Goal: Find specific page/section: Find specific page/section

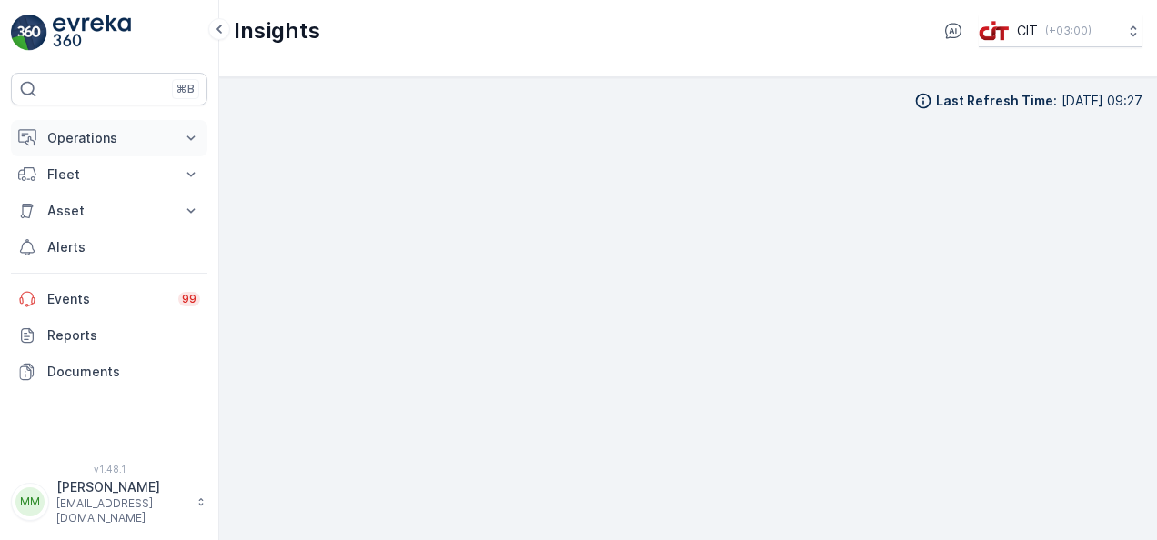
click at [160, 137] on p "Operations" at bounding box center [109, 138] width 124 height 18
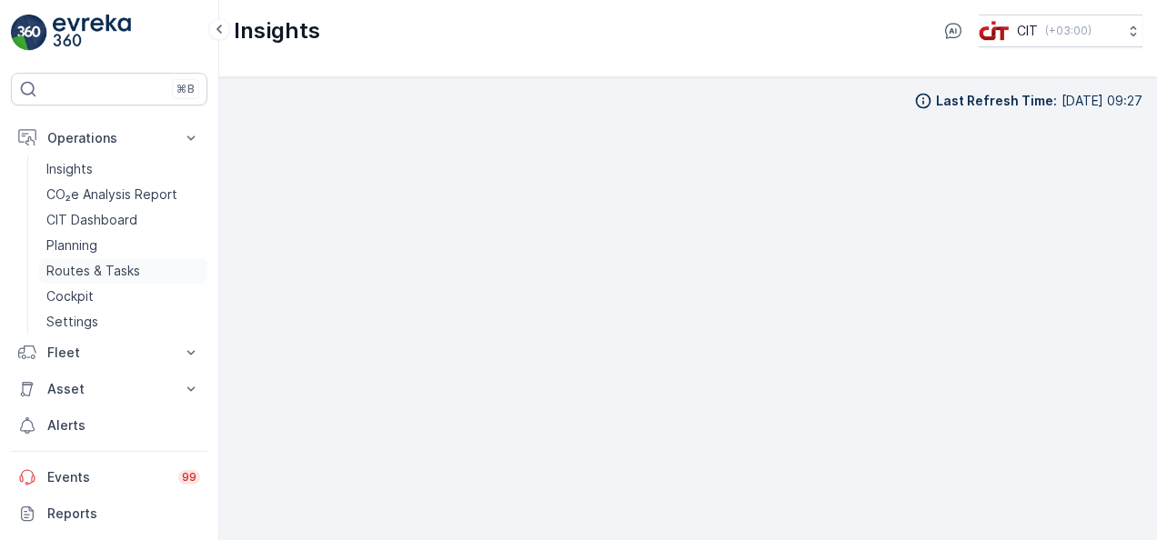
click at [146, 269] on link "Routes & Tasks" at bounding box center [123, 270] width 168 height 25
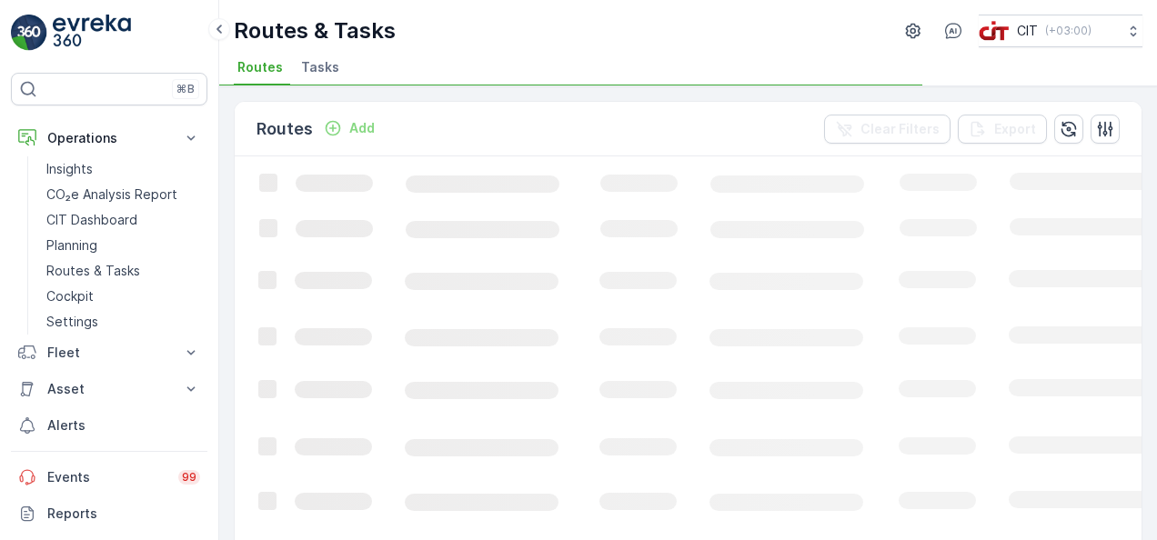
click at [326, 66] on span "Tasks" at bounding box center [320, 67] width 38 height 18
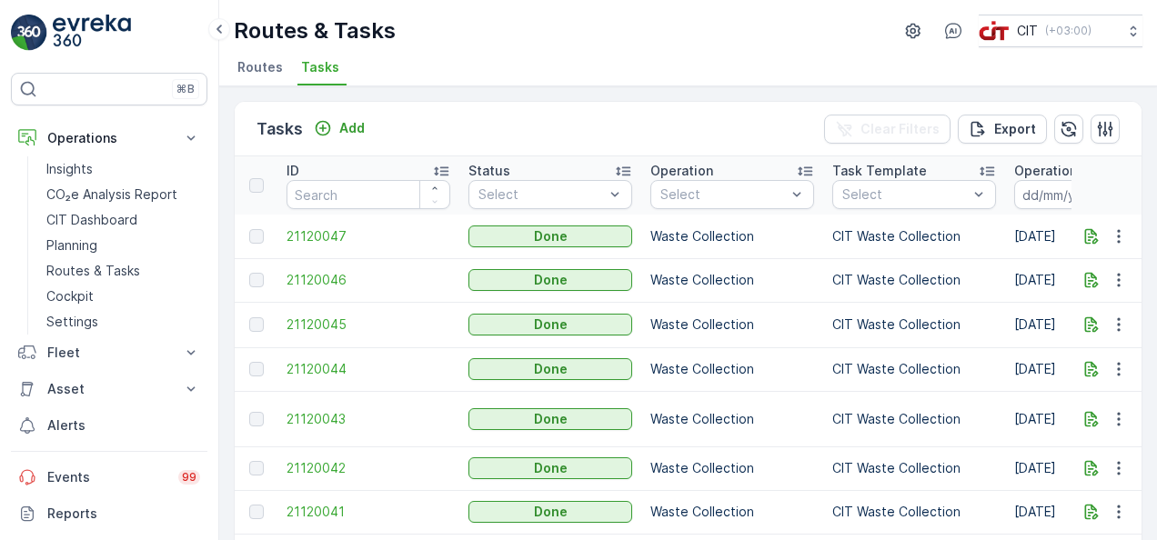
click at [797, 319] on td "Waste Collection" at bounding box center [732, 324] width 182 height 45
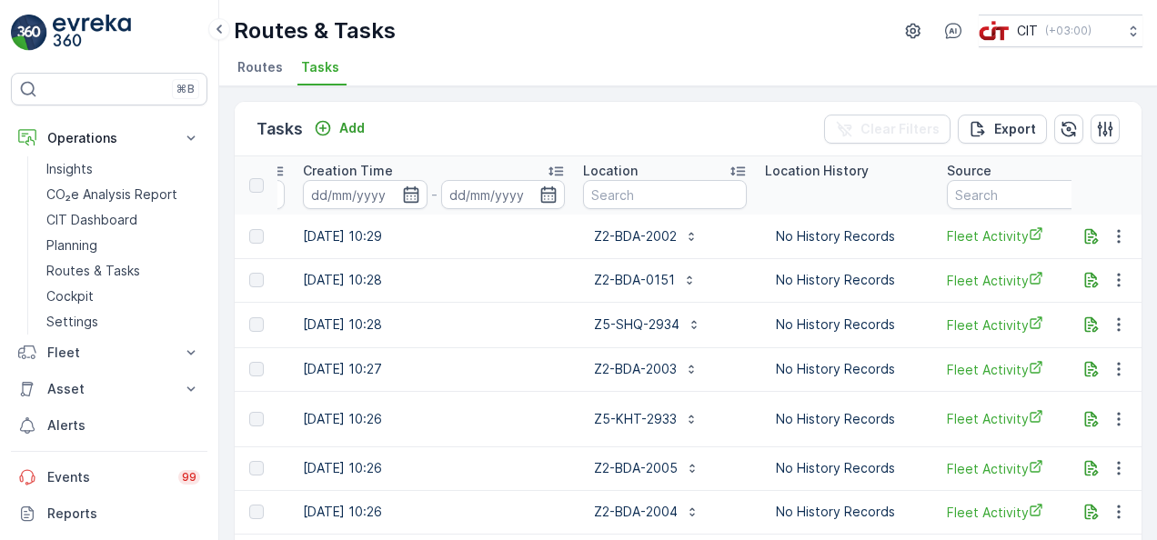
scroll to position [0, 1528]
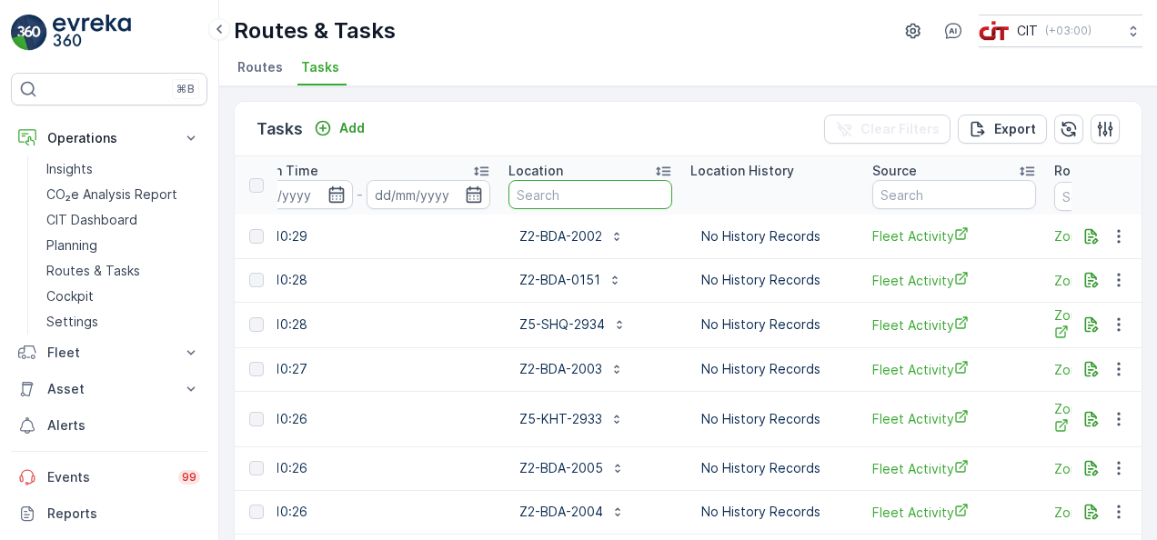
click at [628, 197] on input "text" at bounding box center [591, 194] width 164 height 29
type input "5608"
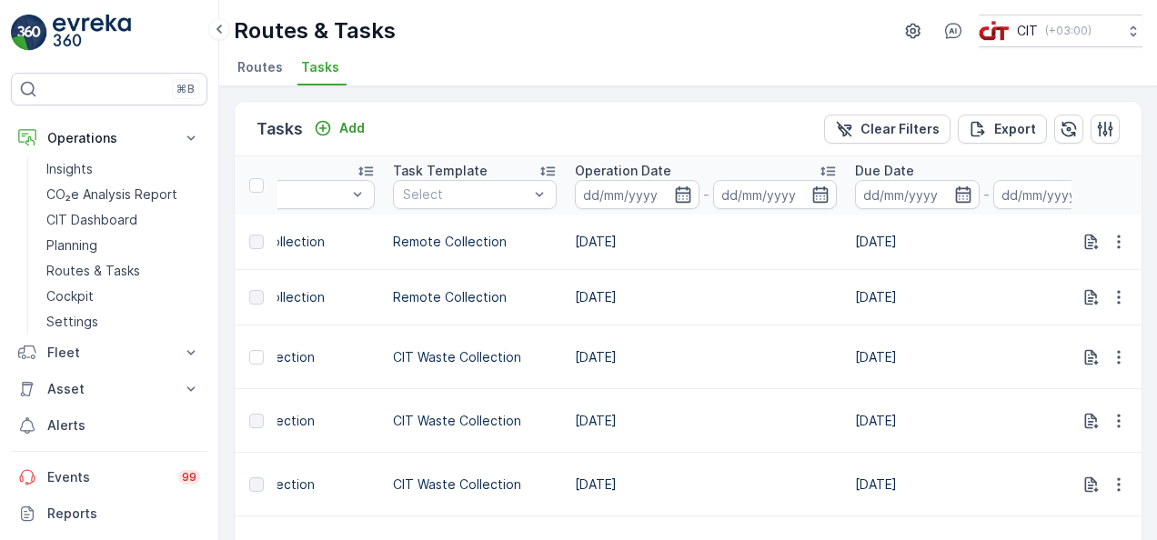
scroll to position [0, 437]
click at [90, 346] on p "Fleet" at bounding box center [109, 353] width 124 height 18
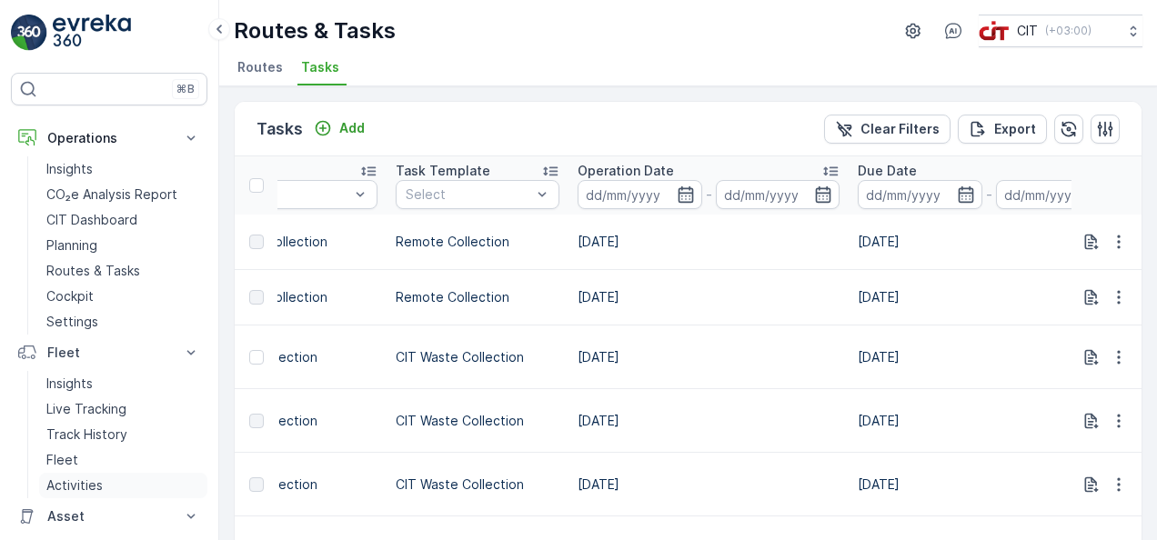
click at [84, 480] on p "Activities" at bounding box center [74, 486] width 56 height 18
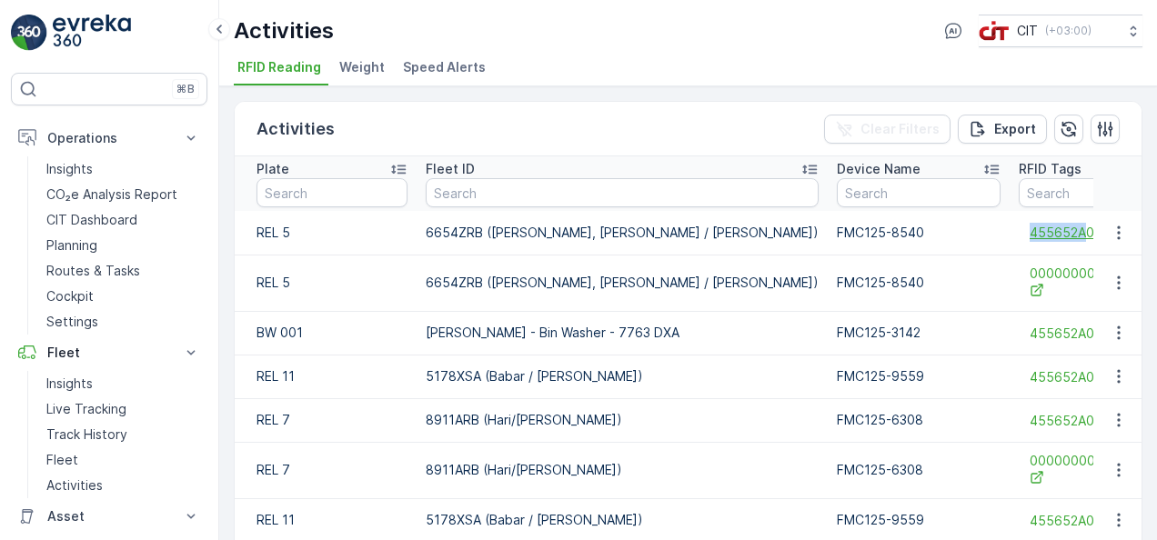
drag, startPoint x: 853, startPoint y: 231, endPoint x: 913, endPoint y: 240, distance: 60.7
click at [1019, 240] on div "455652A02092" at bounding box center [1126, 232] width 215 height 30
copy span "455652A"
click at [1019, 196] on input "text" at bounding box center [1126, 192] width 215 height 29
paste input "455652A"
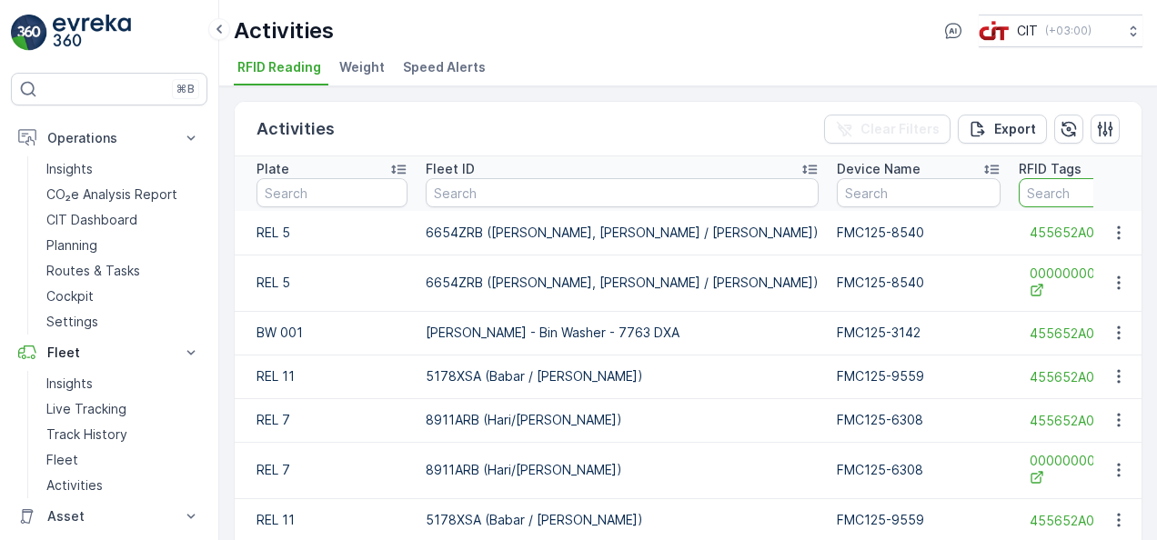
type input "455652A"
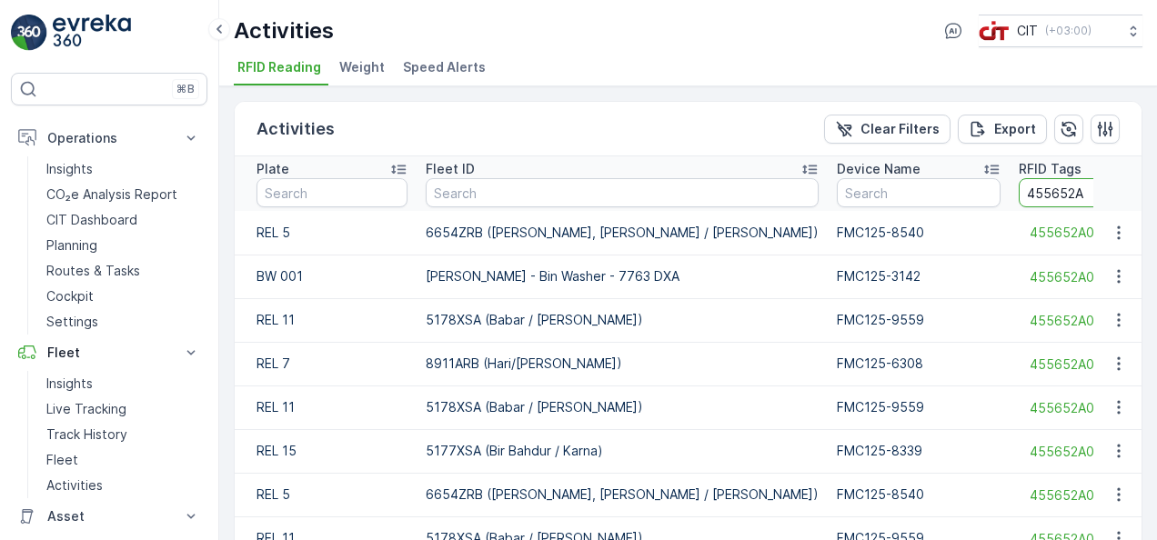
click at [1019, 192] on input "455652A" at bounding box center [1101, 192] width 164 height 29
type input "455652A0"
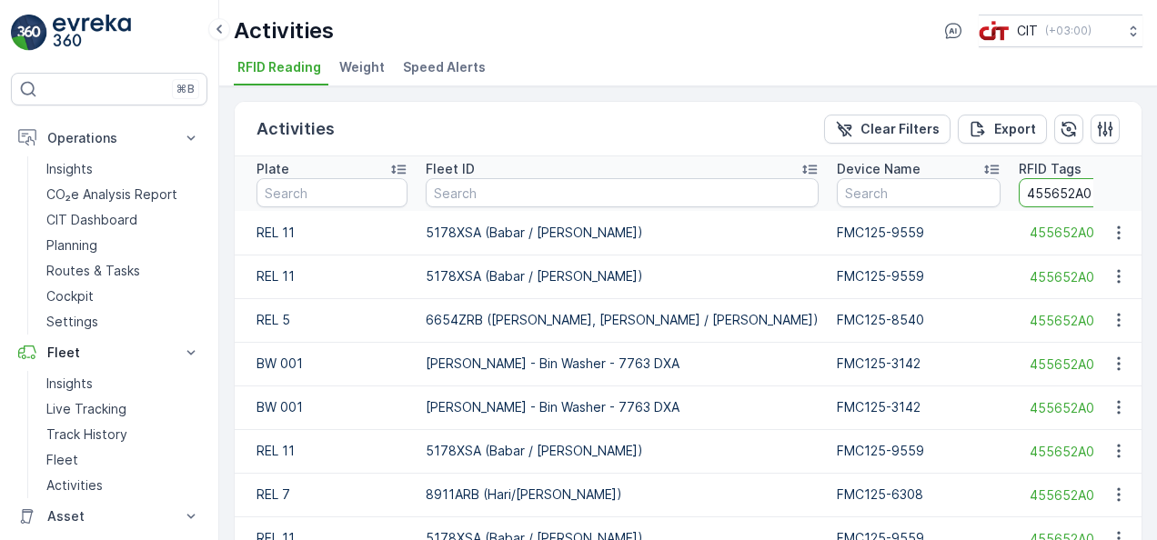
click at [1019, 192] on input "455652A0" at bounding box center [1101, 192] width 164 height 29
type input "455652A05608"
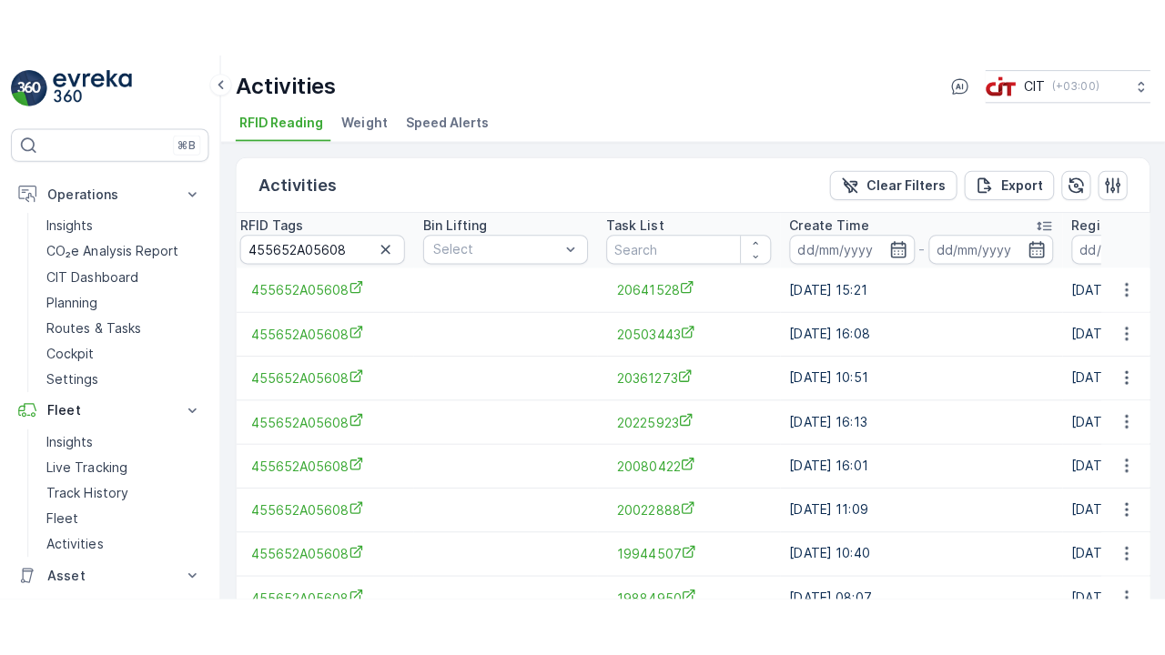
scroll to position [0, 1013]
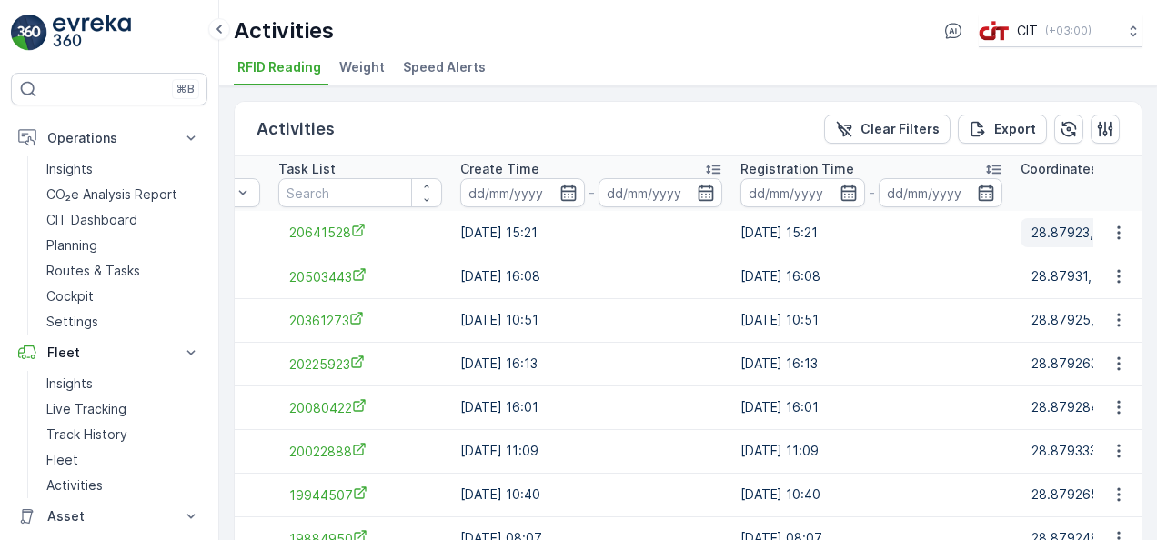
click at [1032, 227] on p "28.87923, 35.3959116" at bounding box center [1100, 233] width 137 height 18
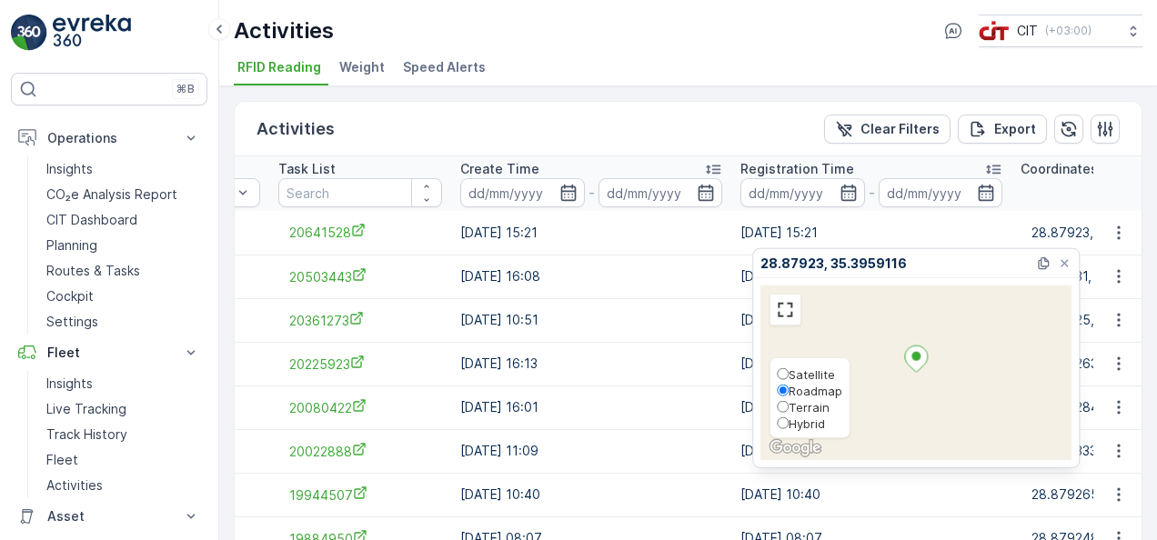
click at [791, 420] on span "Hybrid" at bounding box center [807, 424] width 36 height 15
click at [789, 420] on input "Hybrid" at bounding box center [783, 424] width 12 height 12
radio input "true"
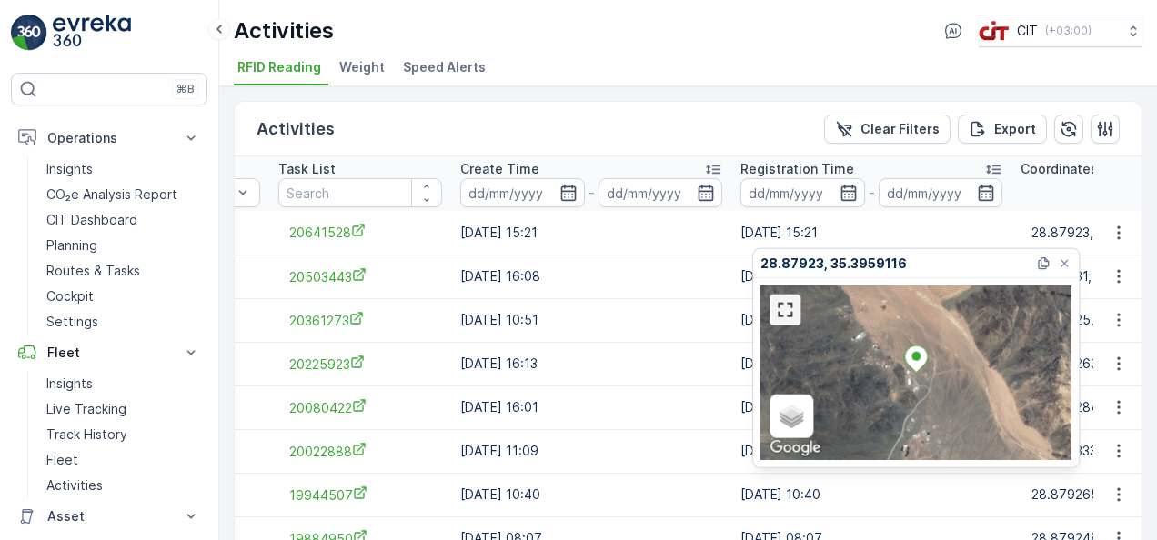
click at [798, 321] on link at bounding box center [784, 310] width 27 height 27
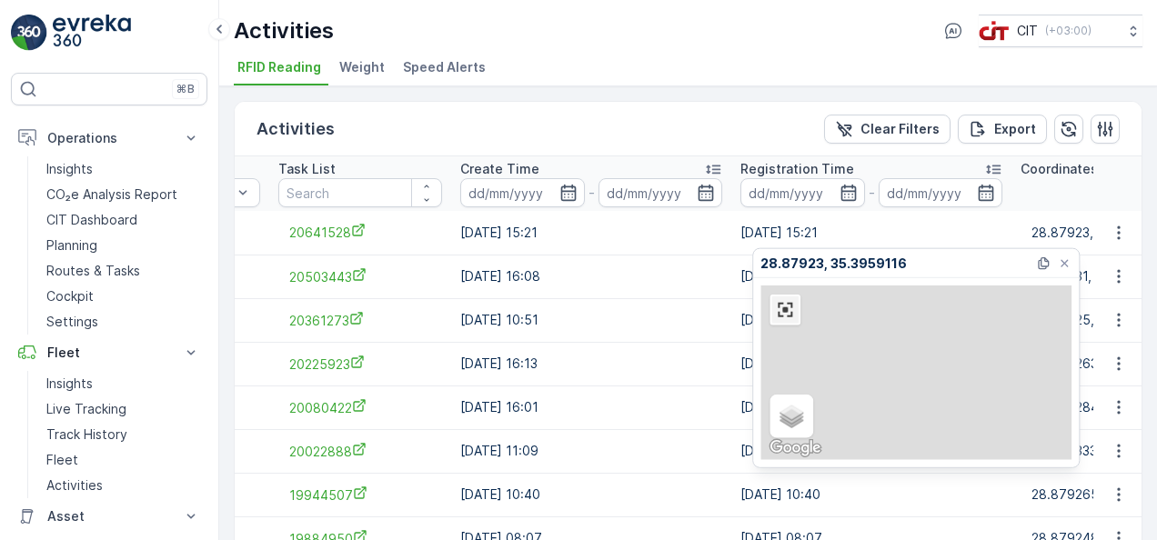
scroll to position [0, 1006]
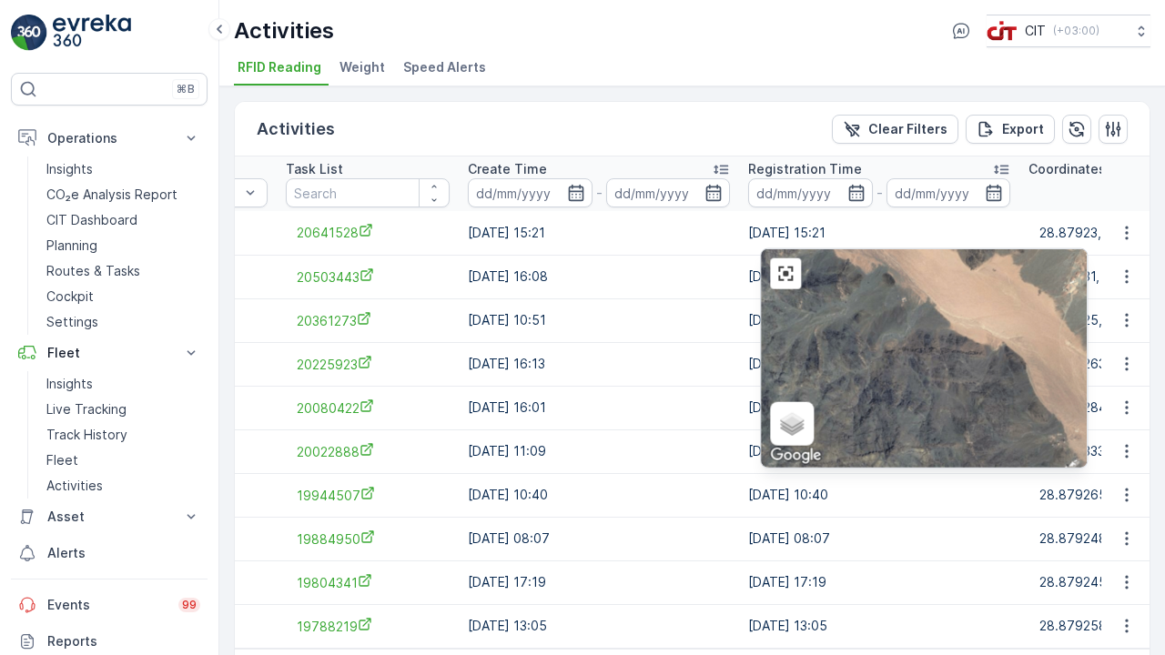
drag, startPoint x: 575, startPoint y: 546, endPoint x: 444, endPoint y: 327, distance: 255.4
click at [761, 327] on div "Satellite Roadmap Terrain Hybrid Leaflet Keyboard shortcuts Map Data Map data ©…" at bounding box center [924, 358] width 326 height 218
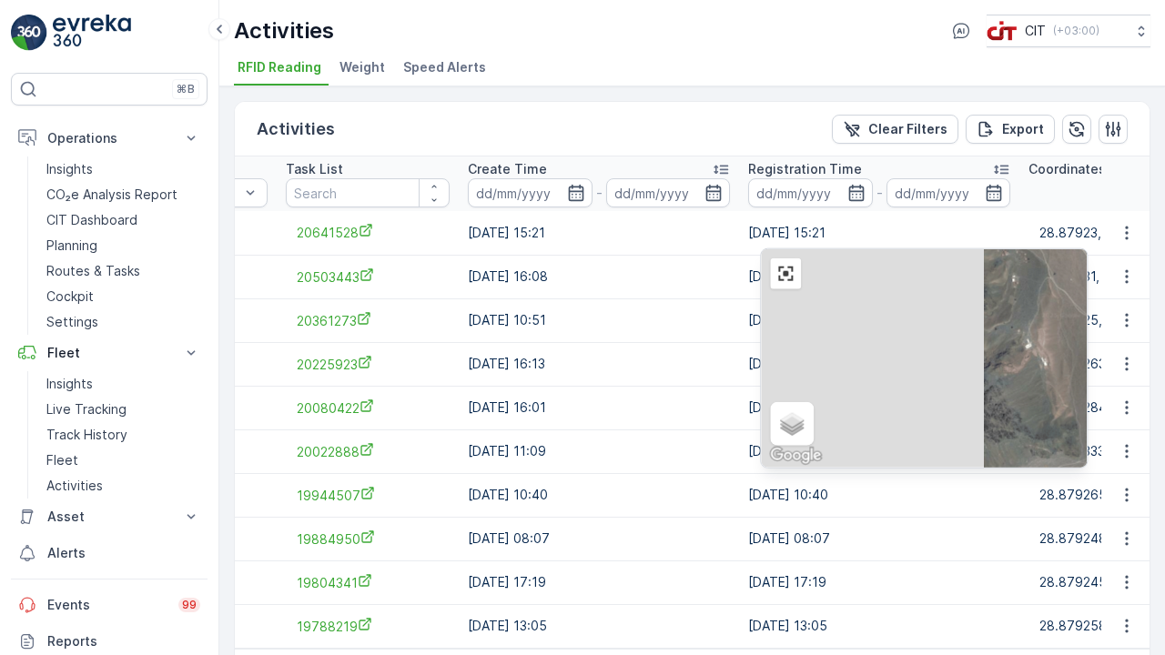
drag, startPoint x: 202, startPoint y: 389, endPoint x: 711, endPoint y: 374, distance: 509.7
click at [761, 374] on div "Satellite Roadmap Terrain Hybrid Leaflet Keyboard shortcuts Map Data Map data ©…" at bounding box center [924, 358] width 326 height 218
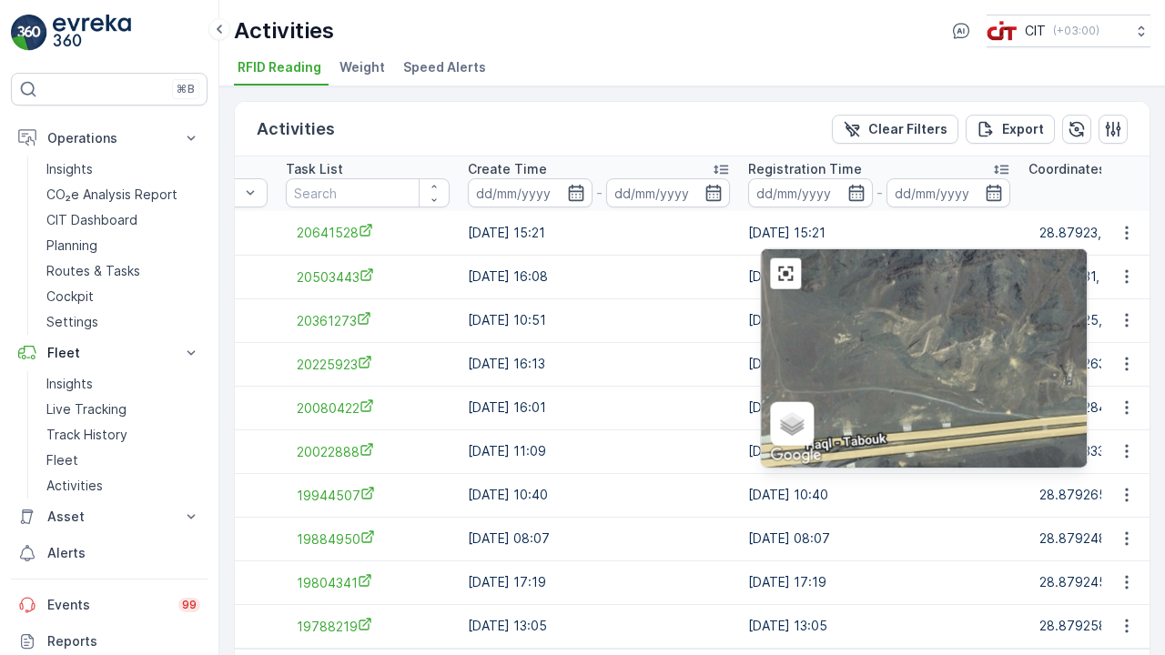
drag, startPoint x: 850, startPoint y: 309, endPoint x: 475, endPoint y: 236, distance: 382.0
click at [761, 249] on div "Satellite Roadmap Terrain Hybrid Leaflet Keyboard shortcuts Map Data Map data ©…" at bounding box center [924, 358] width 326 height 218
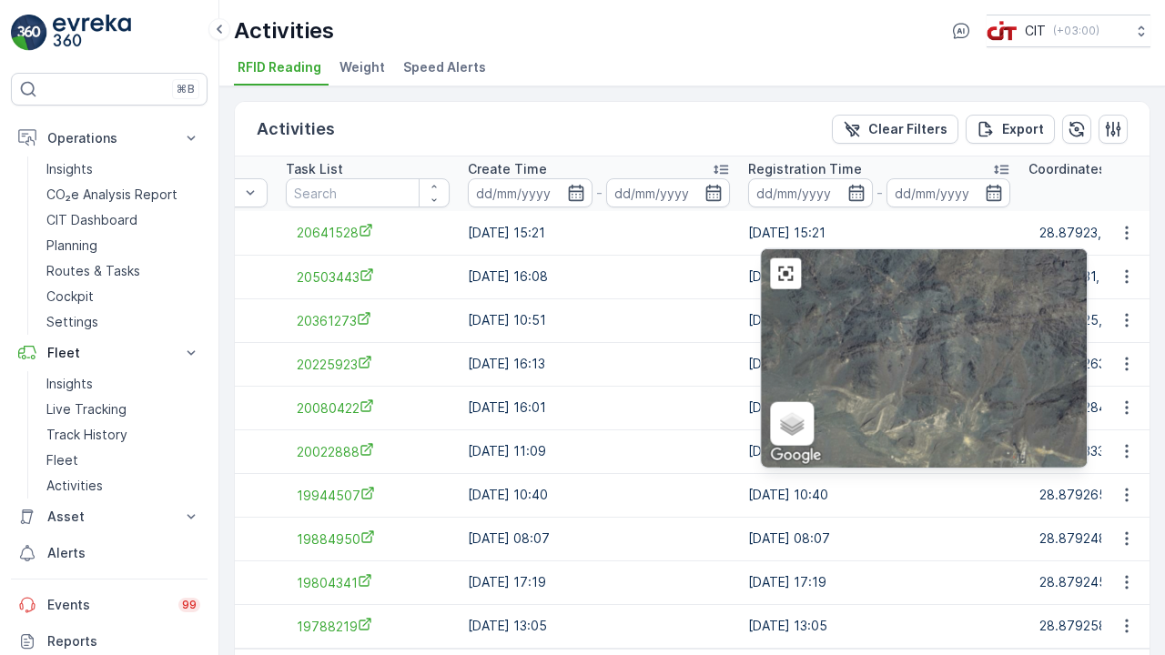
drag, startPoint x: 917, startPoint y: 117, endPoint x: 871, endPoint y: 200, distance: 94.9
click at [871, 249] on div "Satellite Roadmap Terrain Hybrid Leaflet Keyboard shortcuts Map Data Map data ©…" at bounding box center [924, 358] width 326 height 218
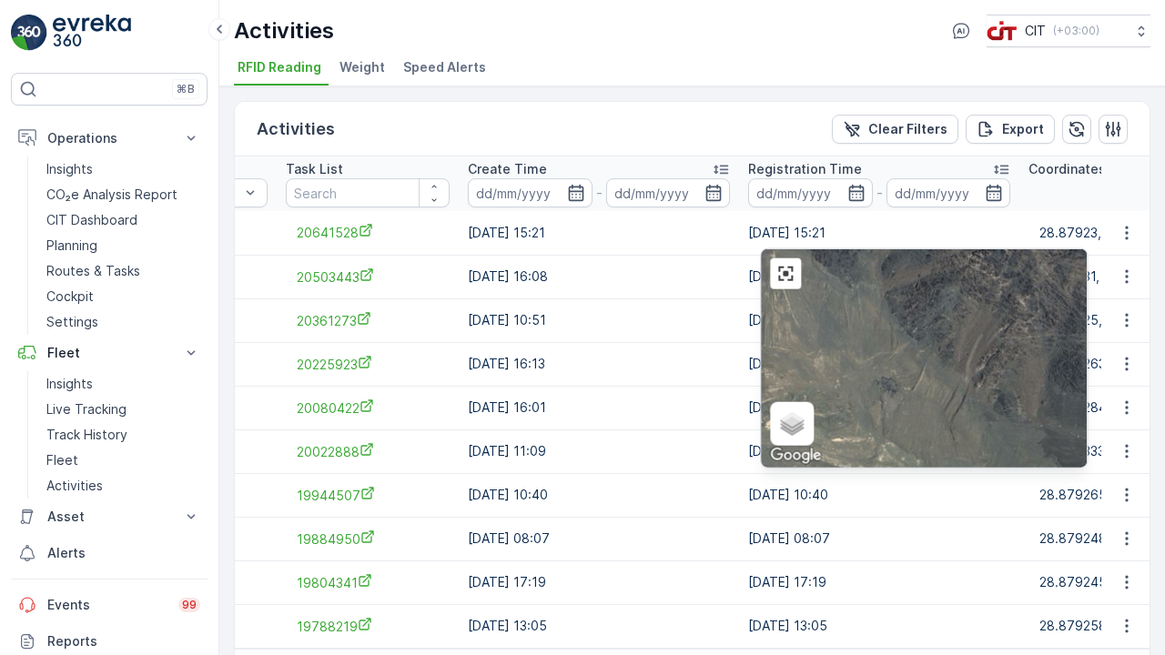
drag, startPoint x: 767, startPoint y: 454, endPoint x: 533, endPoint y: 222, distance: 329.4
click at [761, 249] on div "Satellite Roadmap Terrain Hybrid Leaflet Keyboard shortcuts Map Data Map data ©…" at bounding box center [924, 358] width 326 height 218
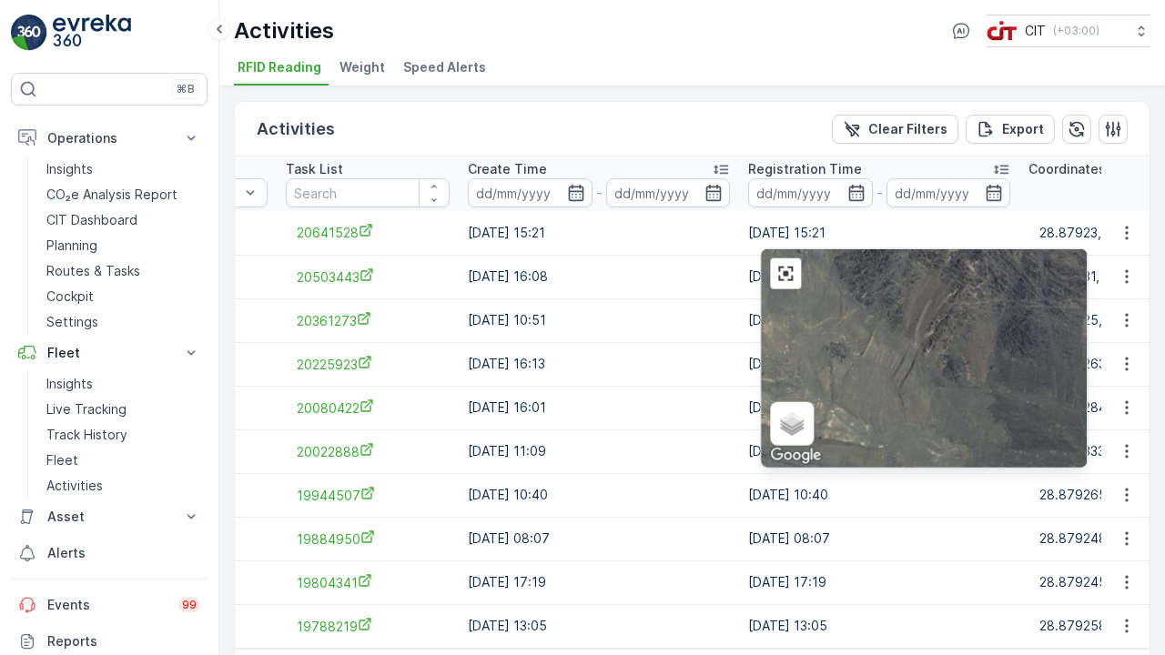
click at [761, 249] on div "Satellite Roadmap Terrain Hybrid Leaflet Keyboard shortcuts Map Data Map data ©…" at bounding box center [924, 358] width 326 height 218
click at [771, 260] on link at bounding box center [784, 273] width 27 height 27
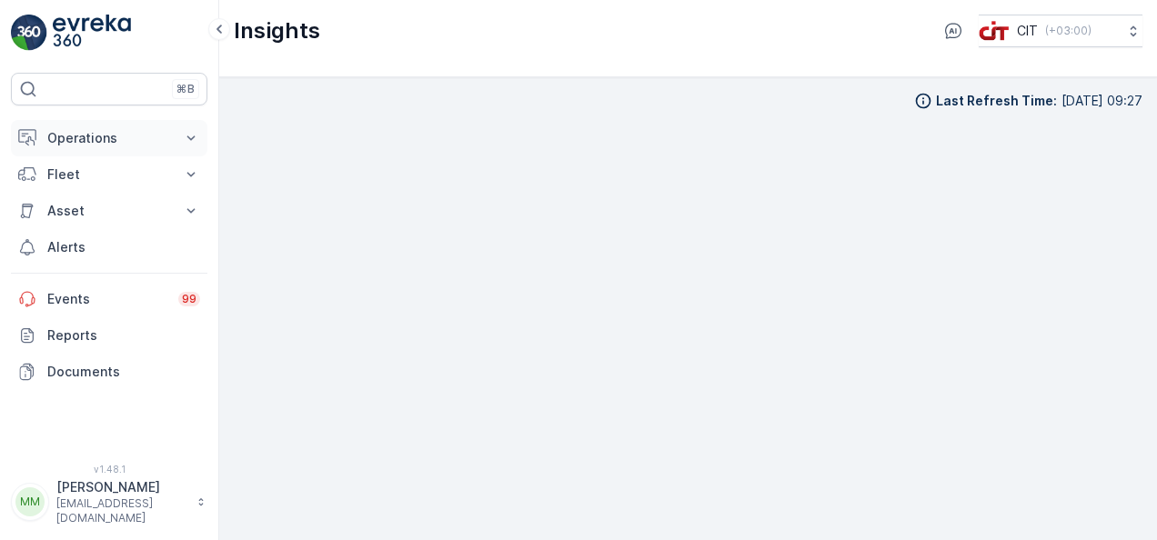
click at [91, 138] on p "Operations" at bounding box center [109, 138] width 124 height 18
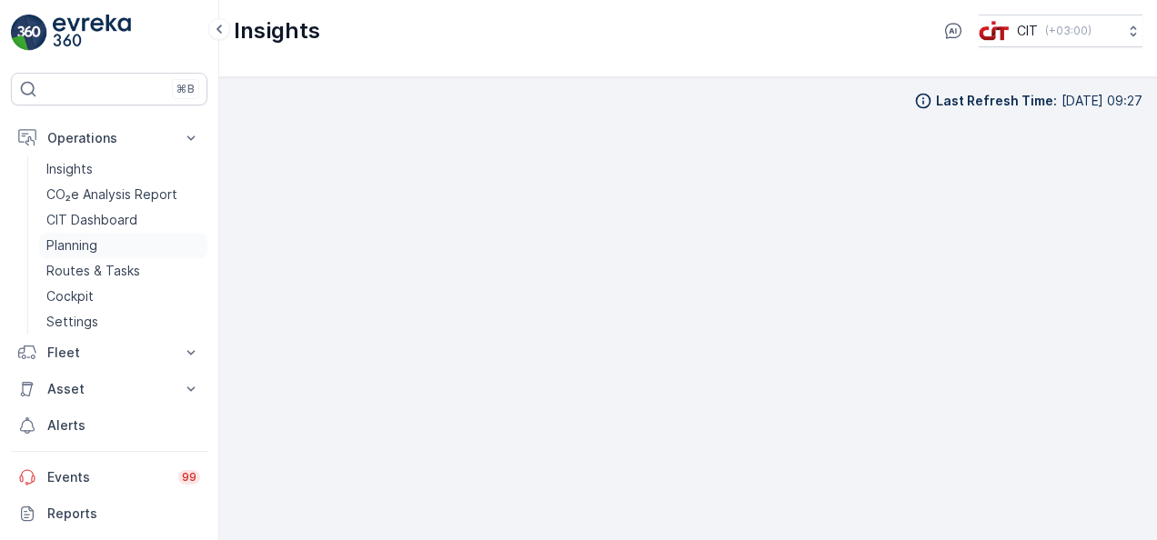
click at [76, 247] on p "Planning" at bounding box center [71, 246] width 51 height 18
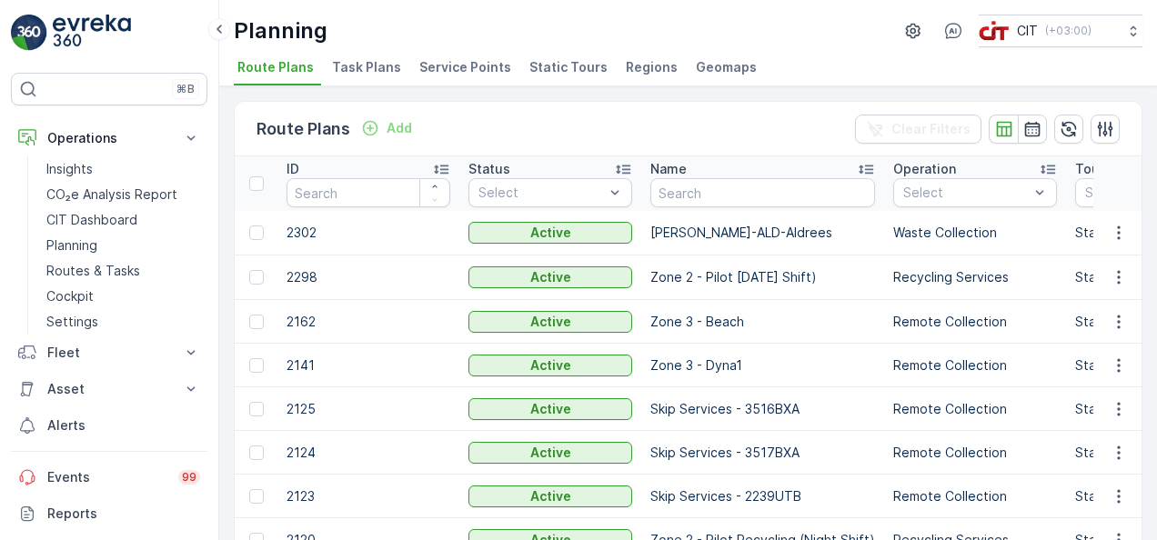
click at [489, 80] on li "Service Points" at bounding box center [467, 70] width 103 height 31
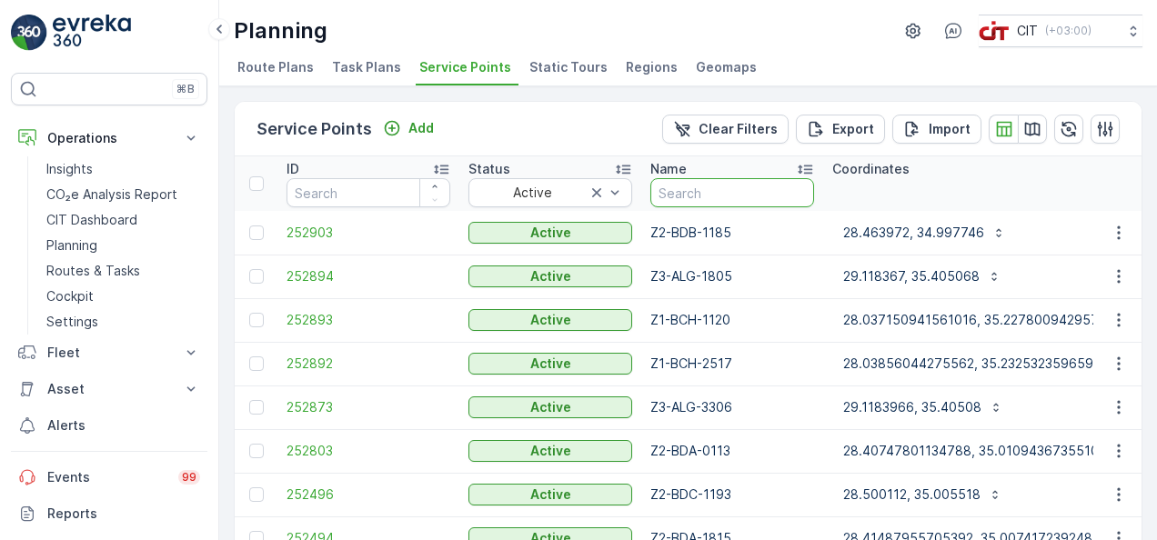
click at [674, 193] on input "text" at bounding box center [732, 192] width 164 height 29
type input "z3"
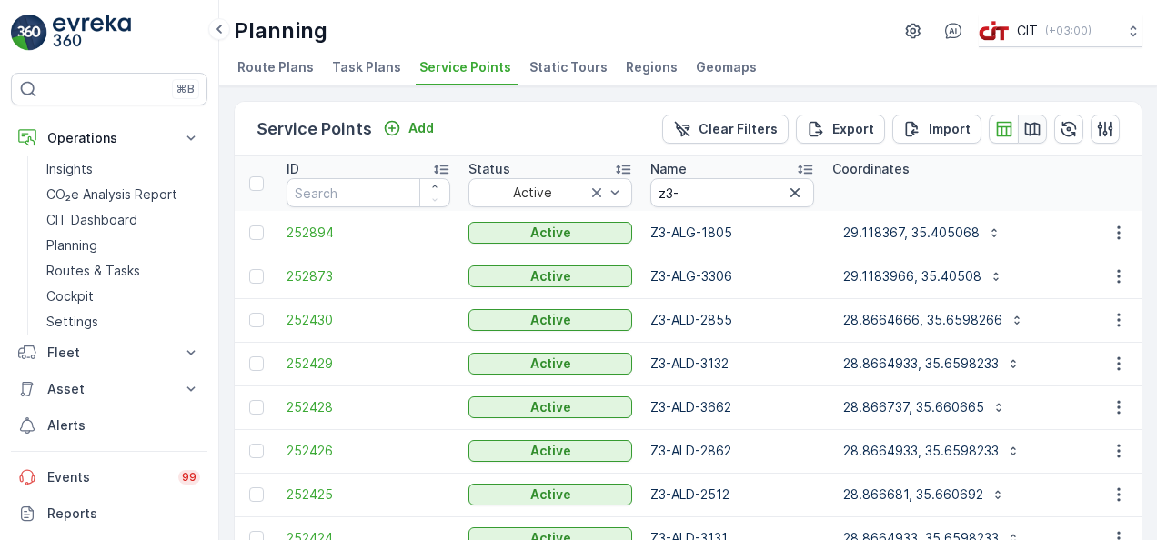
click at [1033, 131] on icon "button" at bounding box center [1032, 129] width 18 height 18
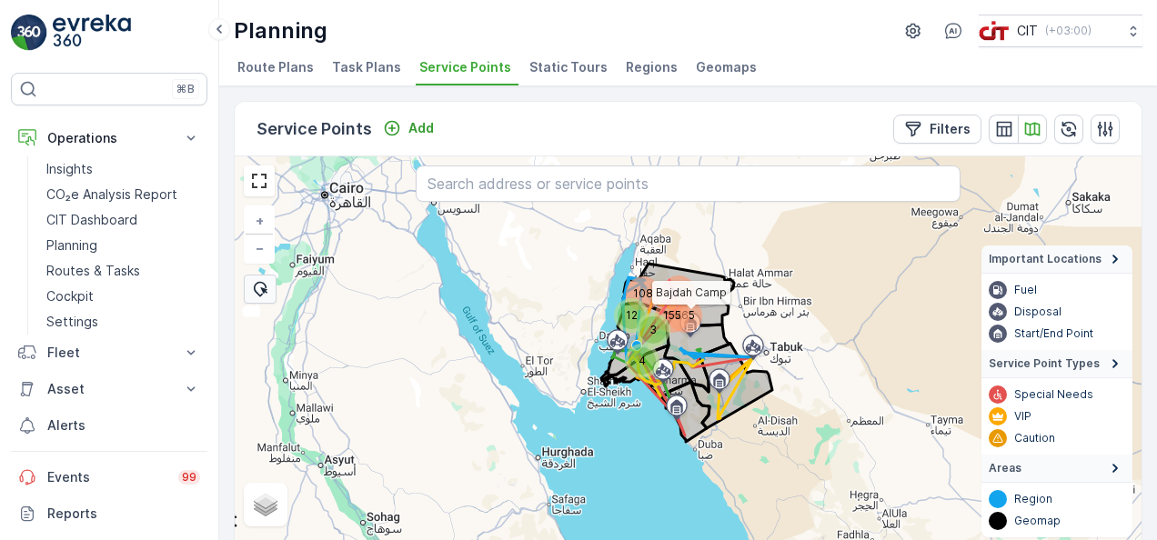
scroll to position [7, 0]
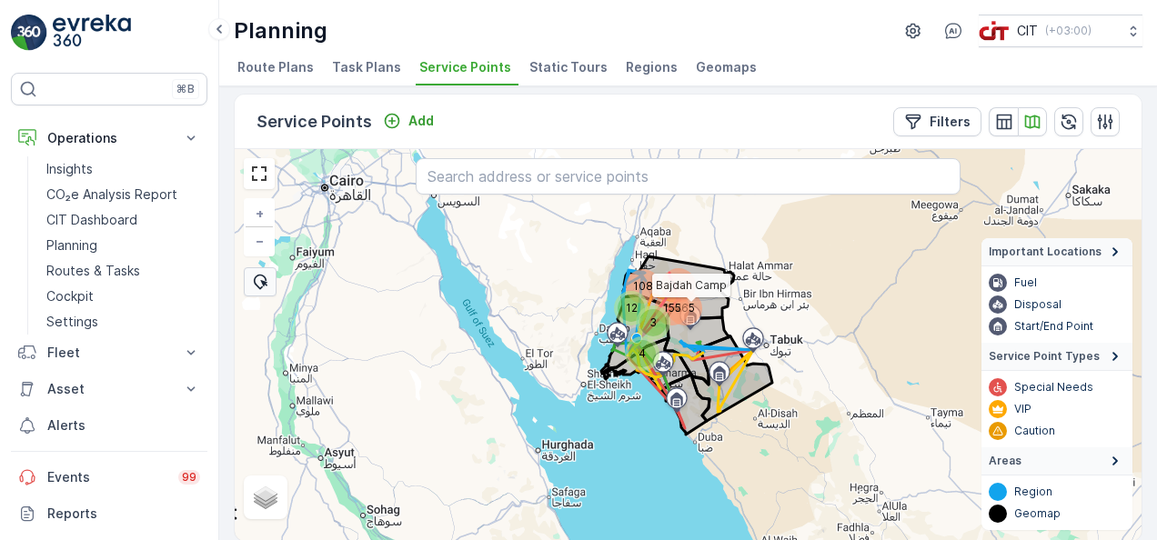
click at [235, 149] on div "366 265 108 155 3 12 4" at bounding box center [235, 149] width 0 height 0
click at [675, 308] on div "155" at bounding box center [672, 308] width 27 height 27
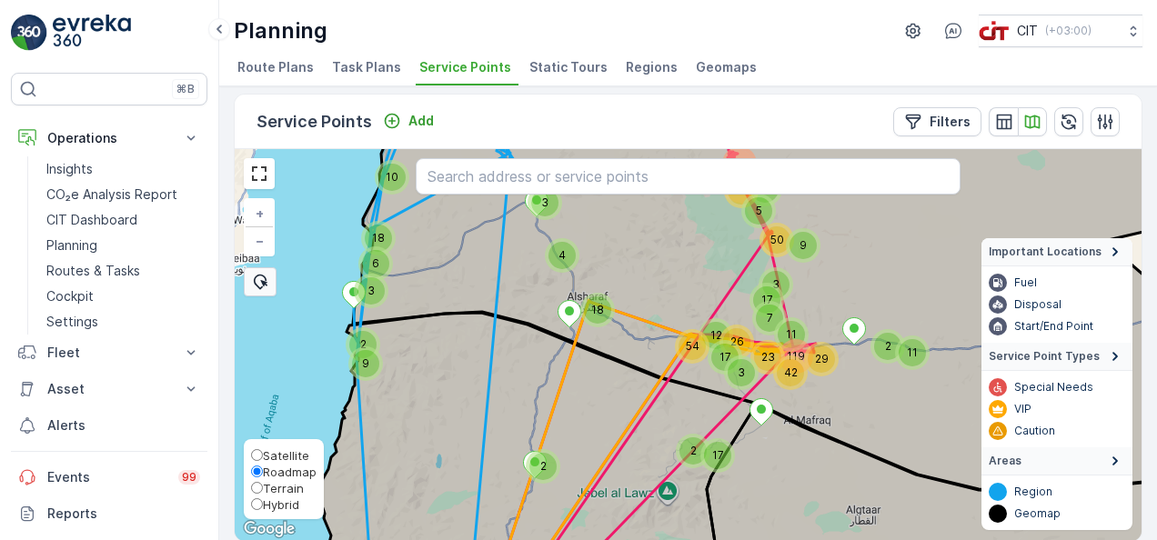
click at [275, 507] on span "Hybrid" at bounding box center [281, 505] width 36 height 15
click at [263, 507] on input "Hybrid" at bounding box center [257, 505] width 12 height 12
radio input "true"
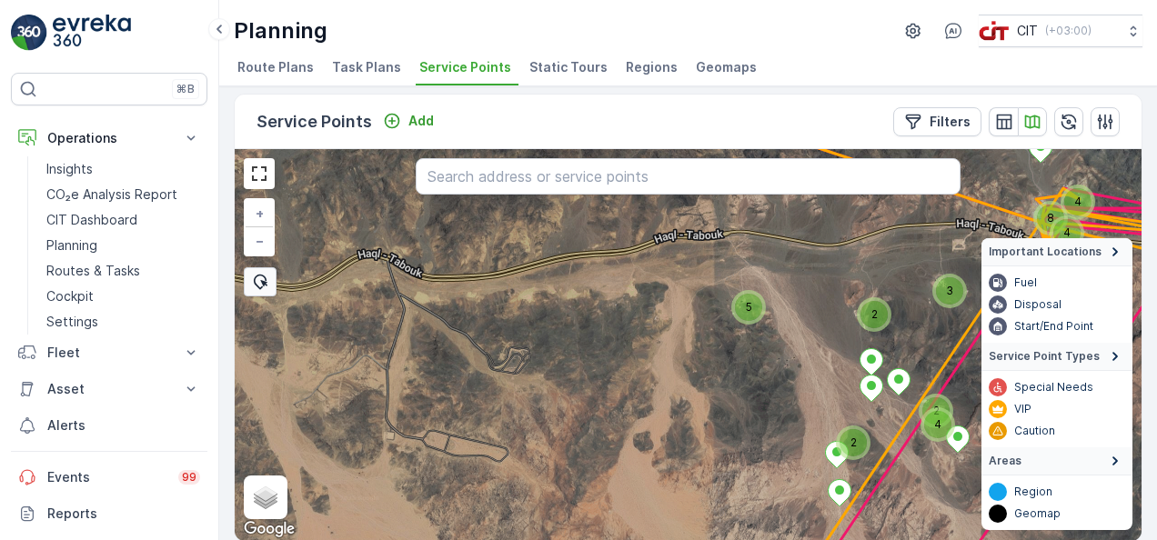
drag, startPoint x: 459, startPoint y: 326, endPoint x: 1112, endPoint y: 142, distance: 678.6
click at [1112, 142] on div "Service Points Add Filters 3 4 6 2 4 8 4 2 5 2 Zone 3 (Zyath & Highway) - V 2.0…" at bounding box center [688, 318] width 909 height 449
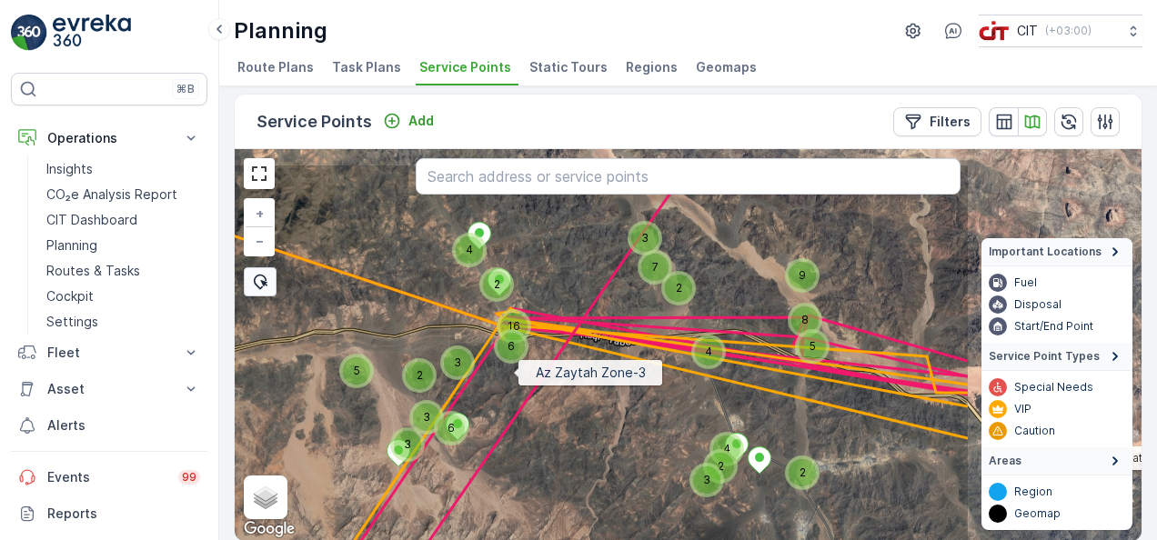
drag, startPoint x: 775, startPoint y: 317, endPoint x: 514, endPoint y: 368, distance: 266.2
click at [514, 368] on icon at bounding box center [426, 401] width 1090 height 477
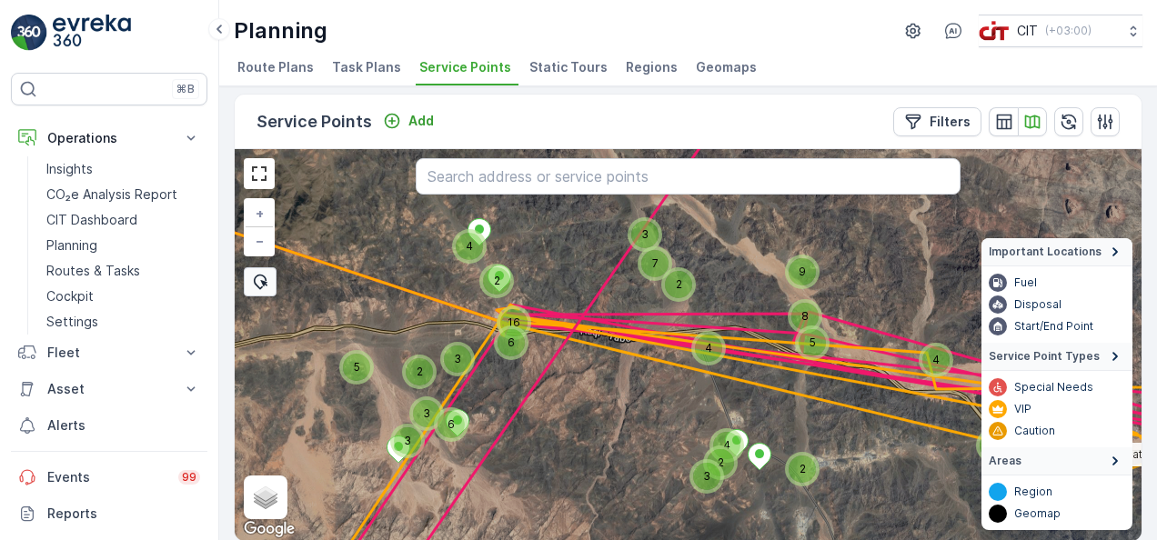
click at [511, 330] on div "6" at bounding box center [511, 342] width 27 height 27
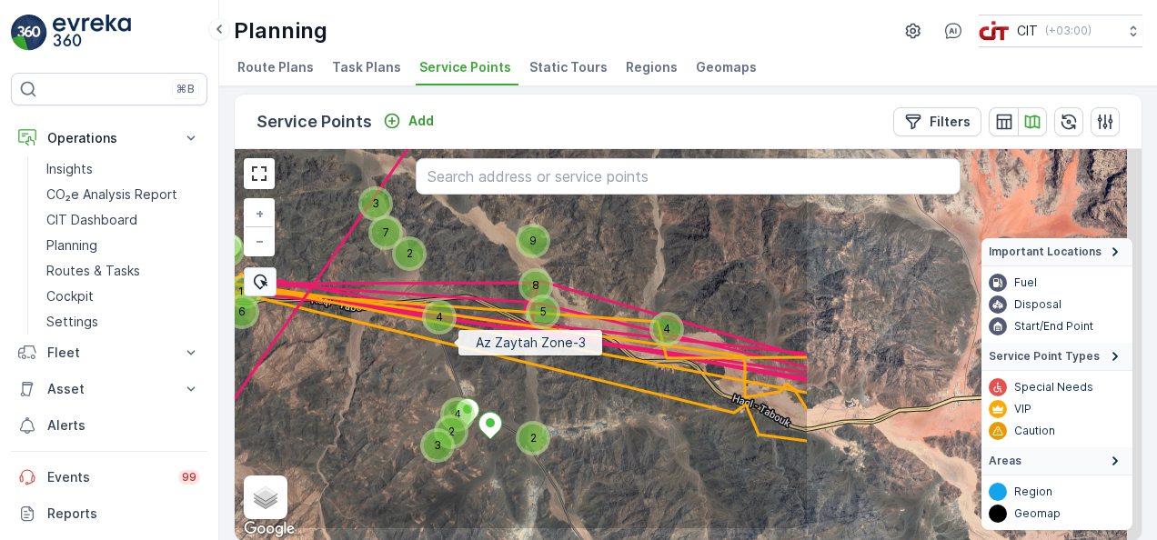
drag, startPoint x: 875, startPoint y: 394, endPoint x: 451, endPoint y: 343, distance: 427.0
click at [451, 343] on icon at bounding box center [265, 293] width 1090 height 477
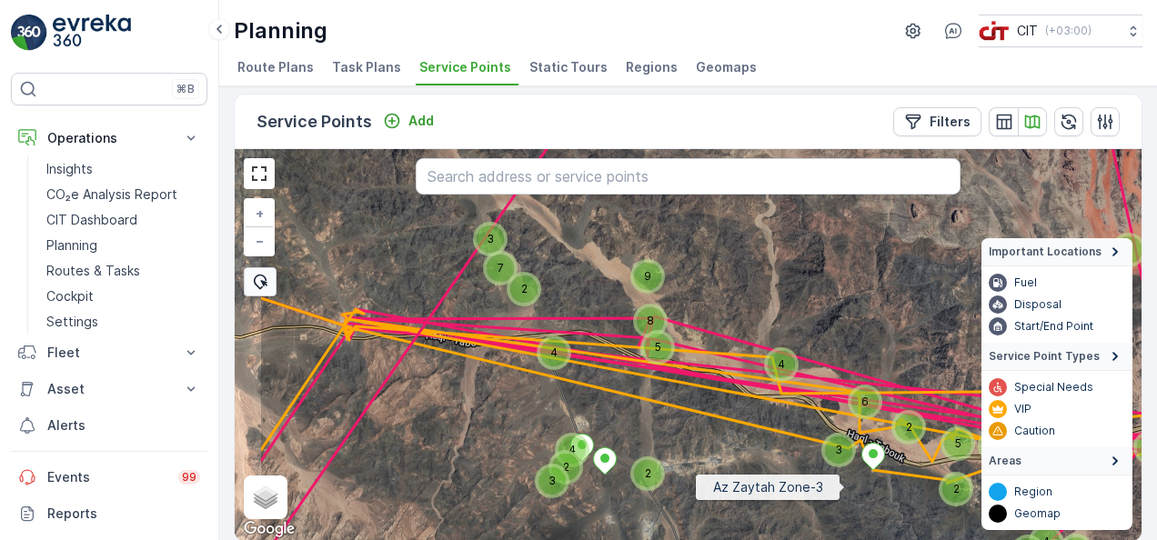
drag, startPoint x: 728, startPoint y: 452, endPoint x: 854, endPoint y: 488, distance: 131.3
click at [854, 488] on icon at bounding box center [803, 379] width 1090 height 477
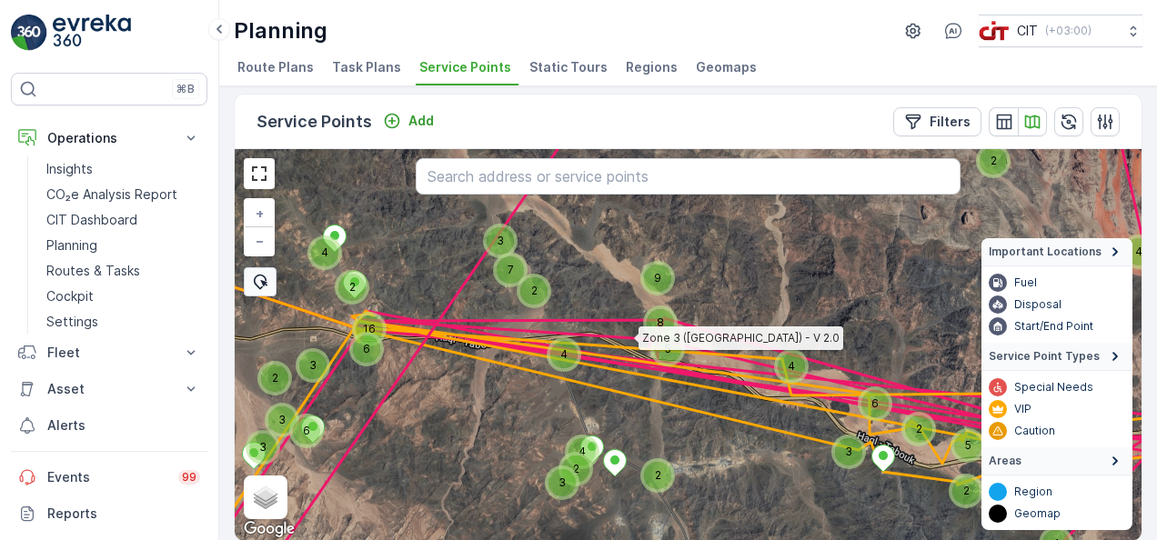
click at [653, 340] on icon at bounding box center [687, 419] width 1084 height 324
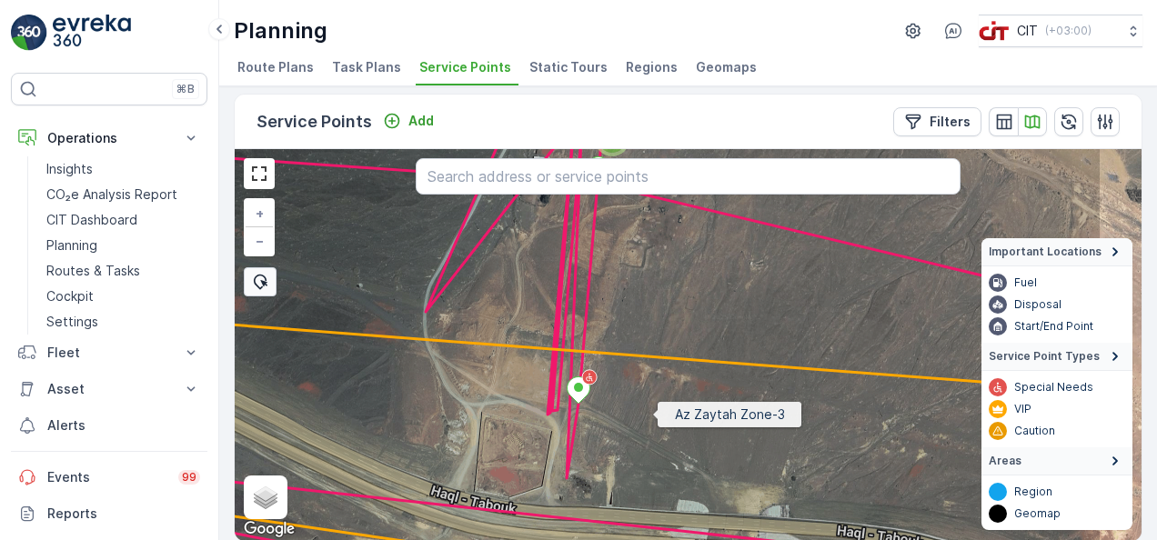
drag, startPoint x: 781, startPoint y: 444, endPoint x: 652, endPoint y: 413, distance: 132.8
click at [652, 413] on icon at bounding box center [558, 314] width 1090 height 477
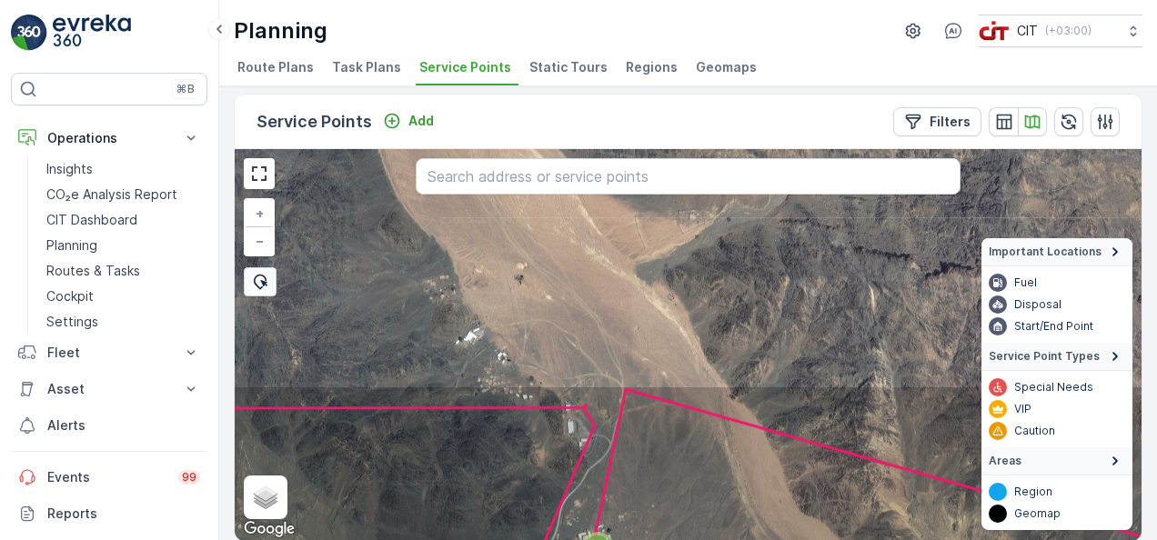
drag, startPoint x: 655, startPoint y: 266, endPoint x: 657, endPoint y: 539, distance: 273.8
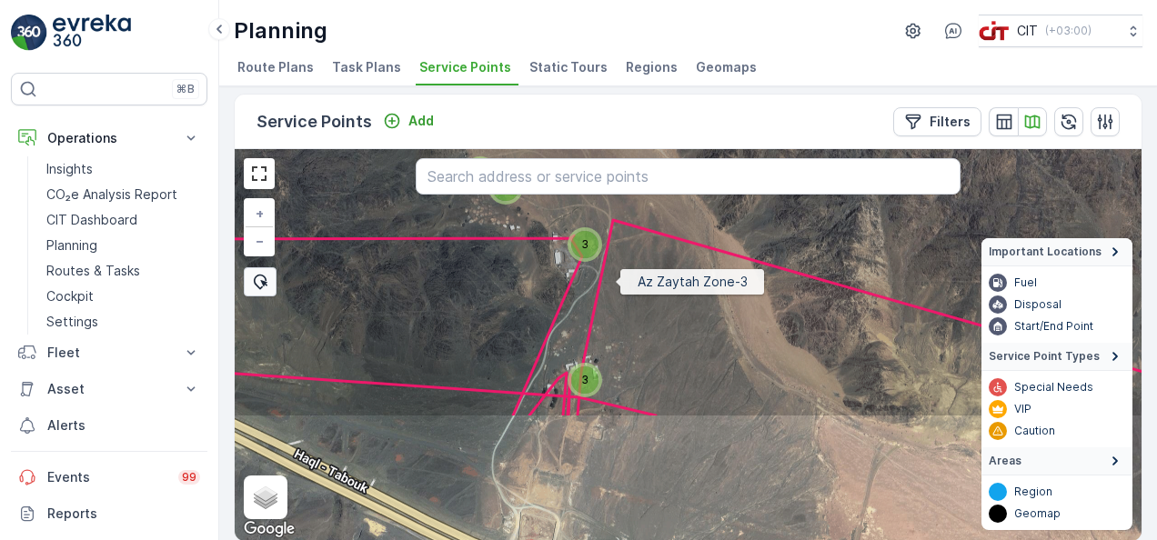
drag, startPoint x: 628, startPoint y: 446, endPoint x: 613, endPoint y: 280, distance: 166.2
click at [613, 282] on icon at bounding box center [674, 180] width 1090 height 477
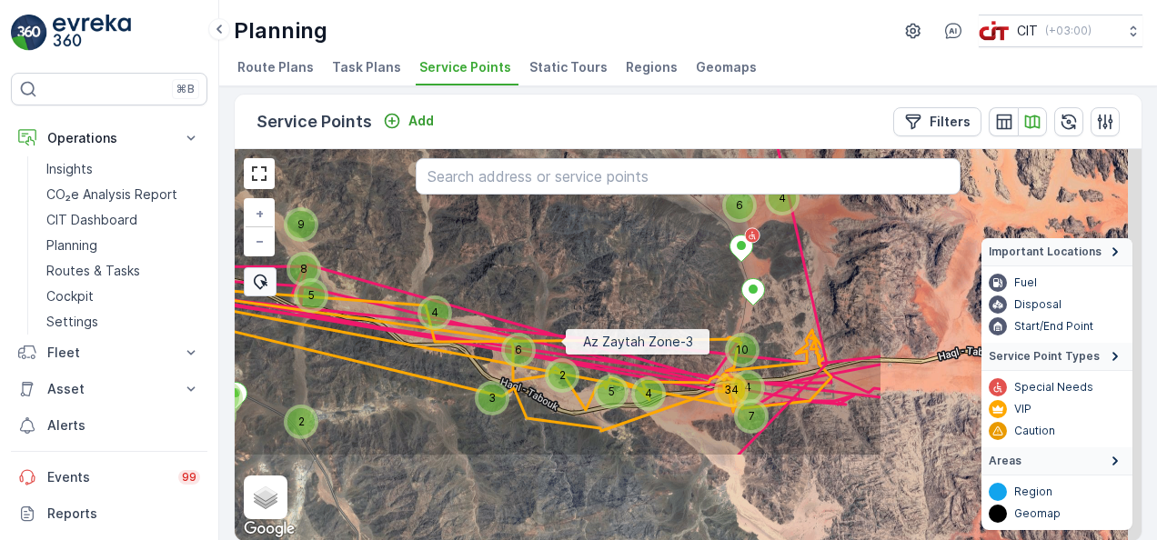
drag, startPoint x: 919, startPoint y: 469, endPoint x: 549, endPoint y: 336, distance: 393.4
click at [549, 336] on icon at bounding box center [338, 219] width 1090 height 477
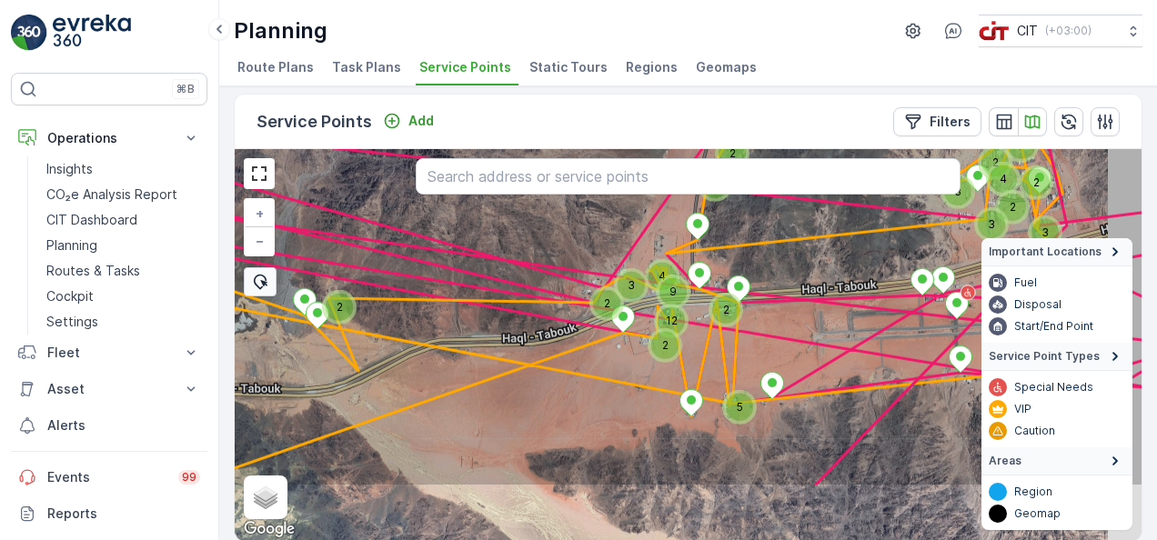
drag, startPoint x: 781, startPoint y: 442, endPoint x: 673, endPoint y: 328, distance: 157.1
click at [673, 328] on icon at bounding box center [600, 249] width 1090 height 477
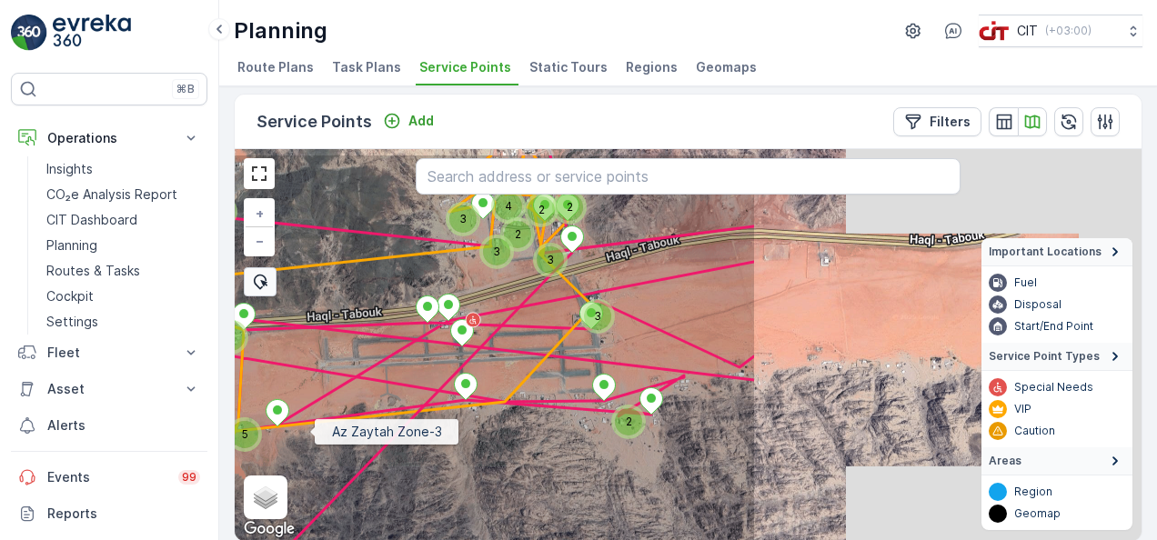
drag, startPoint x: 784, startPoint y: 384, endPoint x: 308, endPoint y: 431, distance: 479.1
click at [308, 431] on icon at bounding box center [212, 391] width 1090 height 477
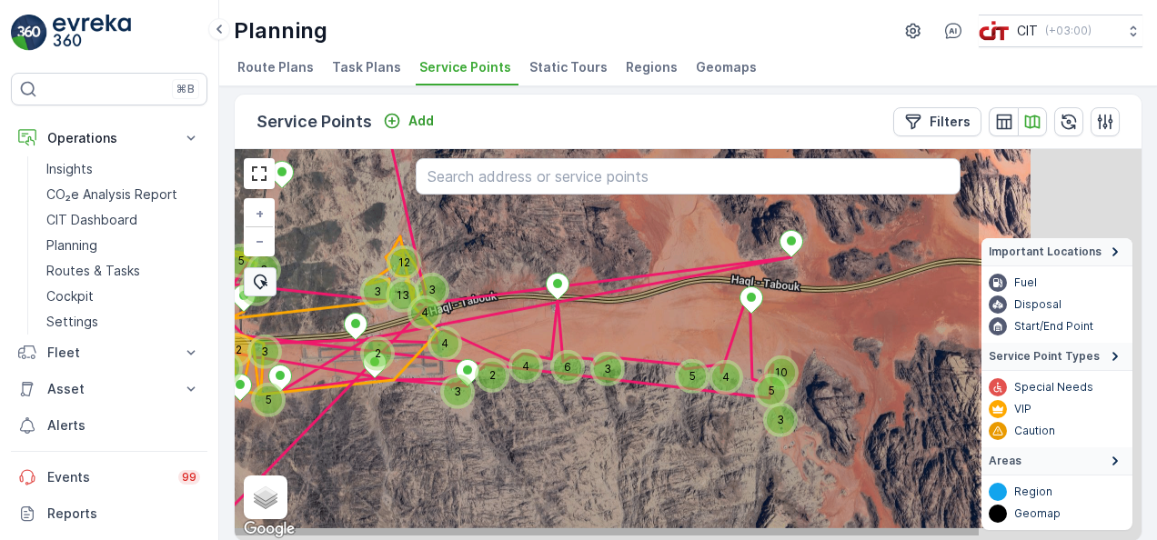
drag, startPoint x: 778, startPoint y: 418, endPoint x: 516, endPoint y: 374, distance: 265.8
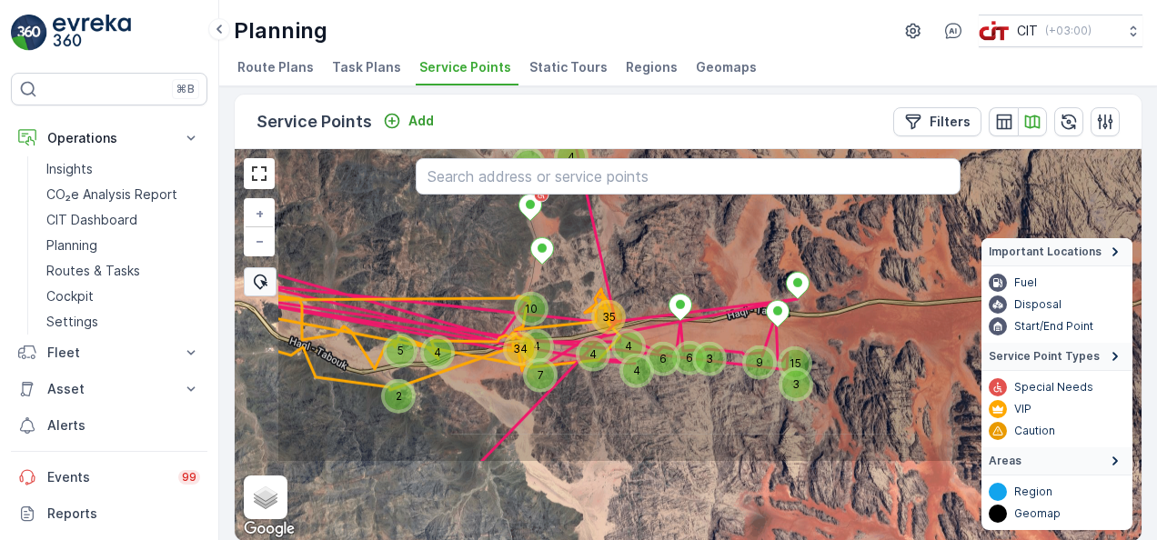
drag, startPoint x: 366, startPoint y: 333, endPoint x: 505, endPoint y: 210, distance: 185.6
click at [505, 210] on icon at bounding box center [821, 225] width 1090 height 477
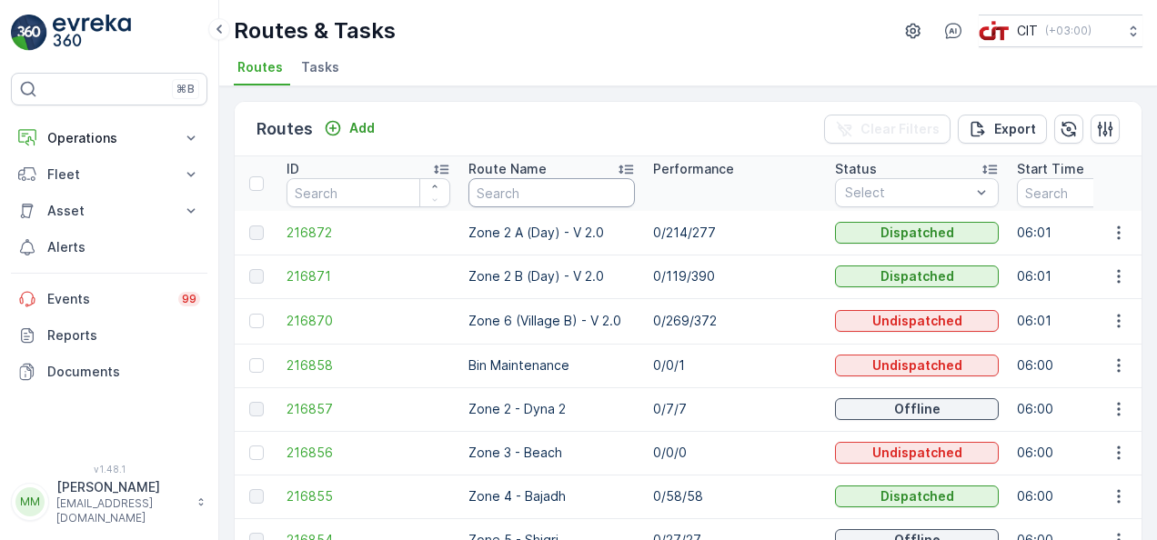
click at [520, 187] on input "text" at bounding box center [552, 192] width 166 height 29
type input "zone 3"
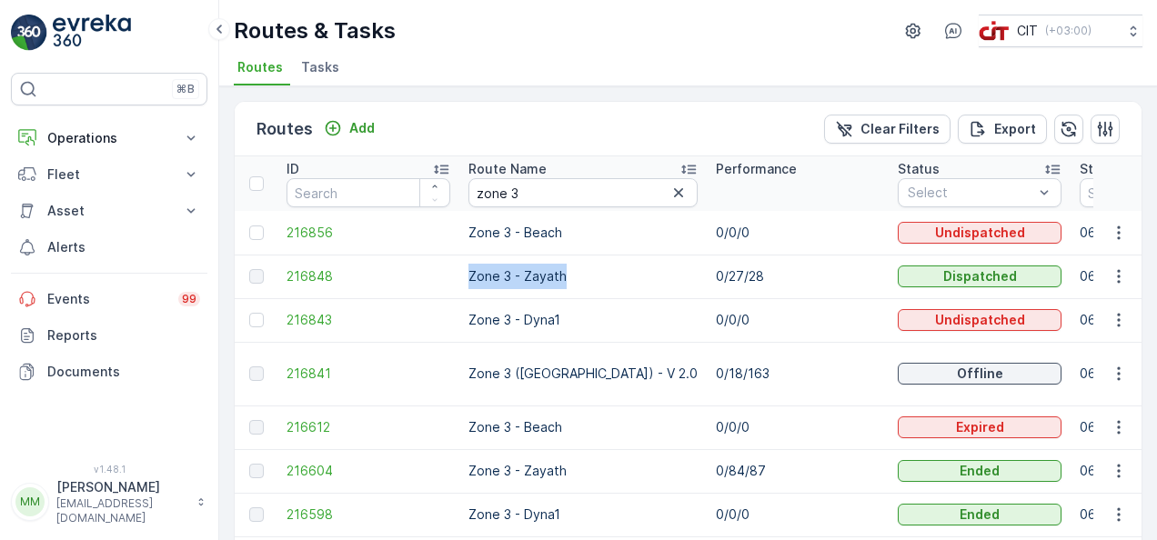
drag, startPoint x: 562, startPoint y: 277, endPoint x: 466, endPoint y: 273, distance: 96.5
click at [466, 273] on td "Zone 3 - Zayath" at bounding box center [582, 277] width 247 height 44
drag, startPoint x: 568, startPoint y: 275, endPoint x: 469, endPoint y: 273, distance: 99.2
click at [469, 273] on td "Zone 3 - Zayath" at bounding box center [582, 277] width 247 height 44
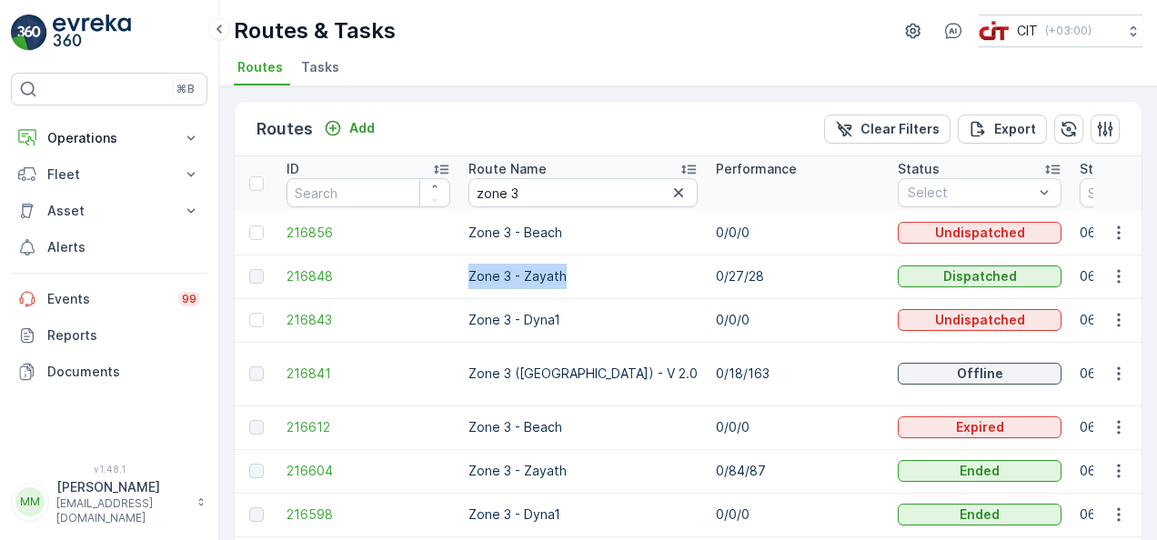
copy td "Zone 3 - Zayath"
drag, startPoint x: 544, startPoint y: 184, endPoint x: 429, endPoint y: 187, distance: 114.7
paste input "Zone 3 - Zayath"
type input "Zone 3 - Zayath"
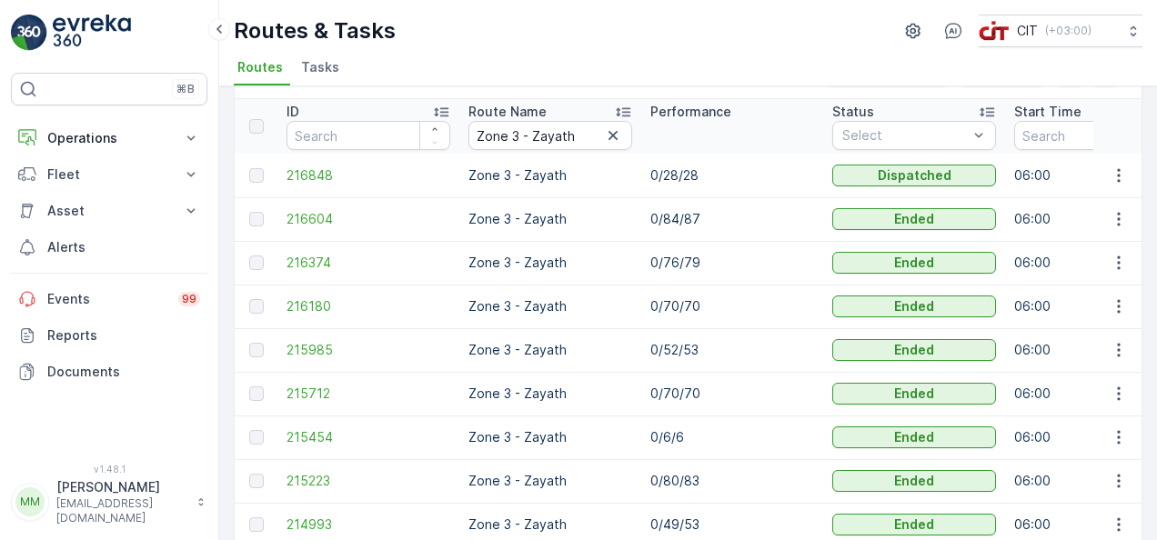
scroll to position [56, 0]
